Goal: Find specific page/section

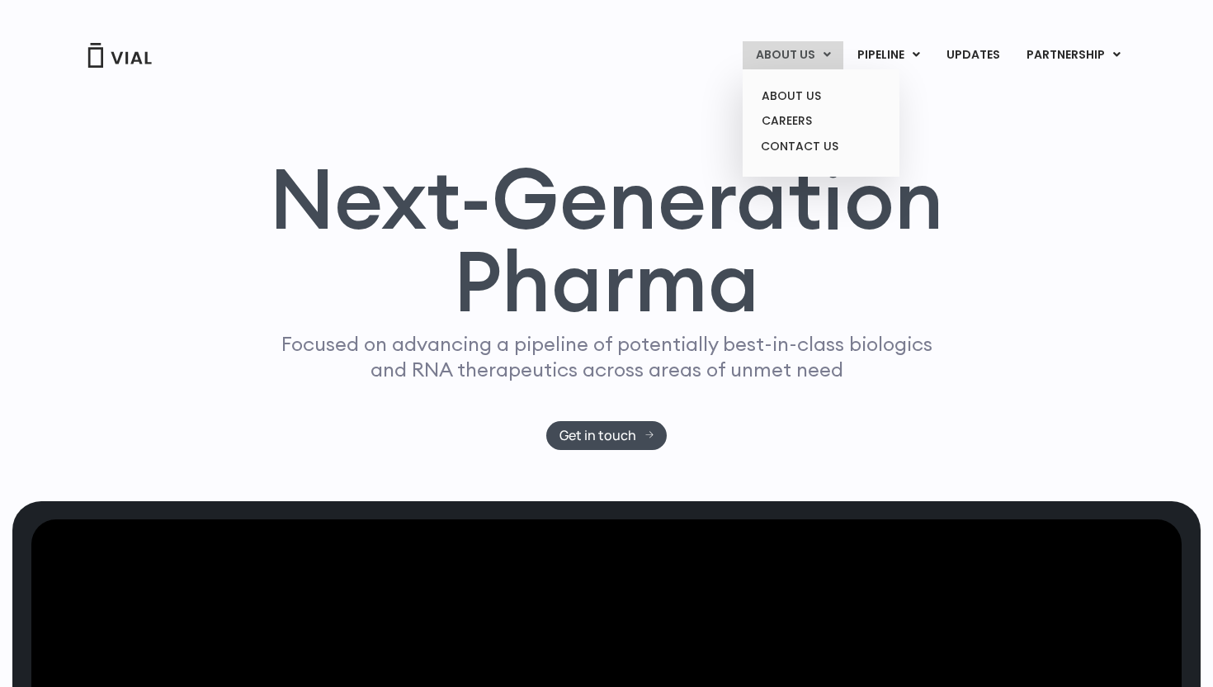
click at [783, 62] on link "ABOUT US" at bounding box center [793, 55] width 101 height 28
click at [790, 98] on link "ABOUT US" at bounding box center [820, 96] width 144 height 26
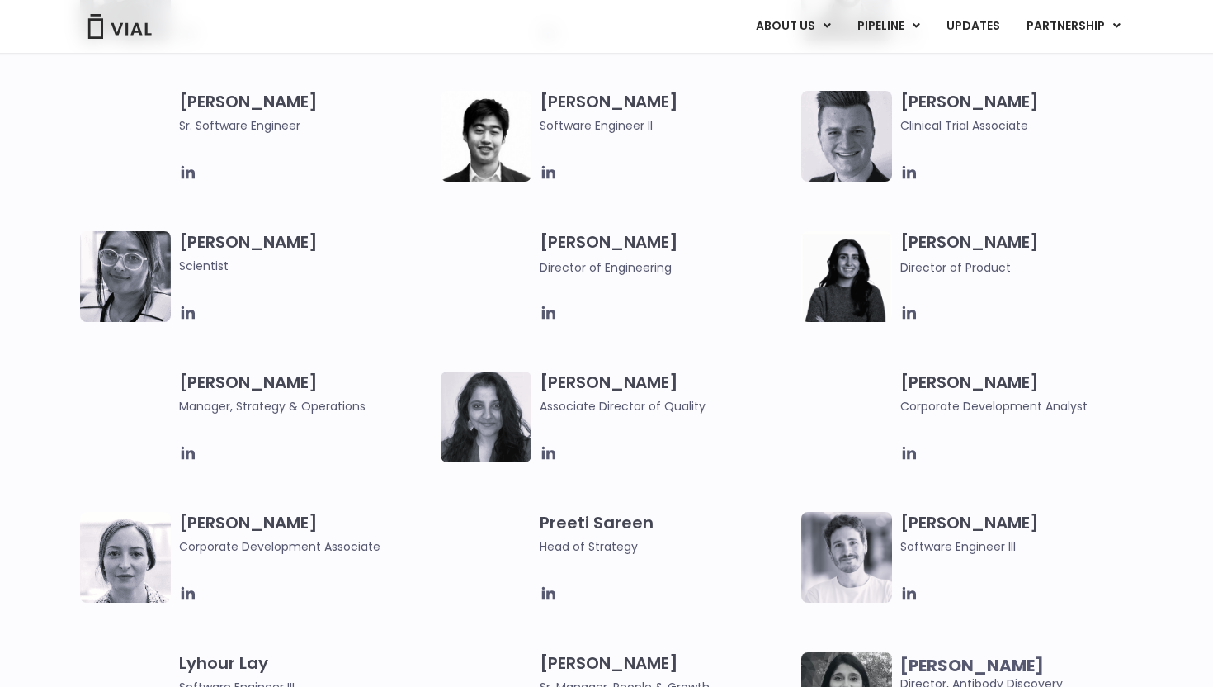
scroll to position [2779, 0]
